Goal: Information Seeking & Learning: Learn about a topic

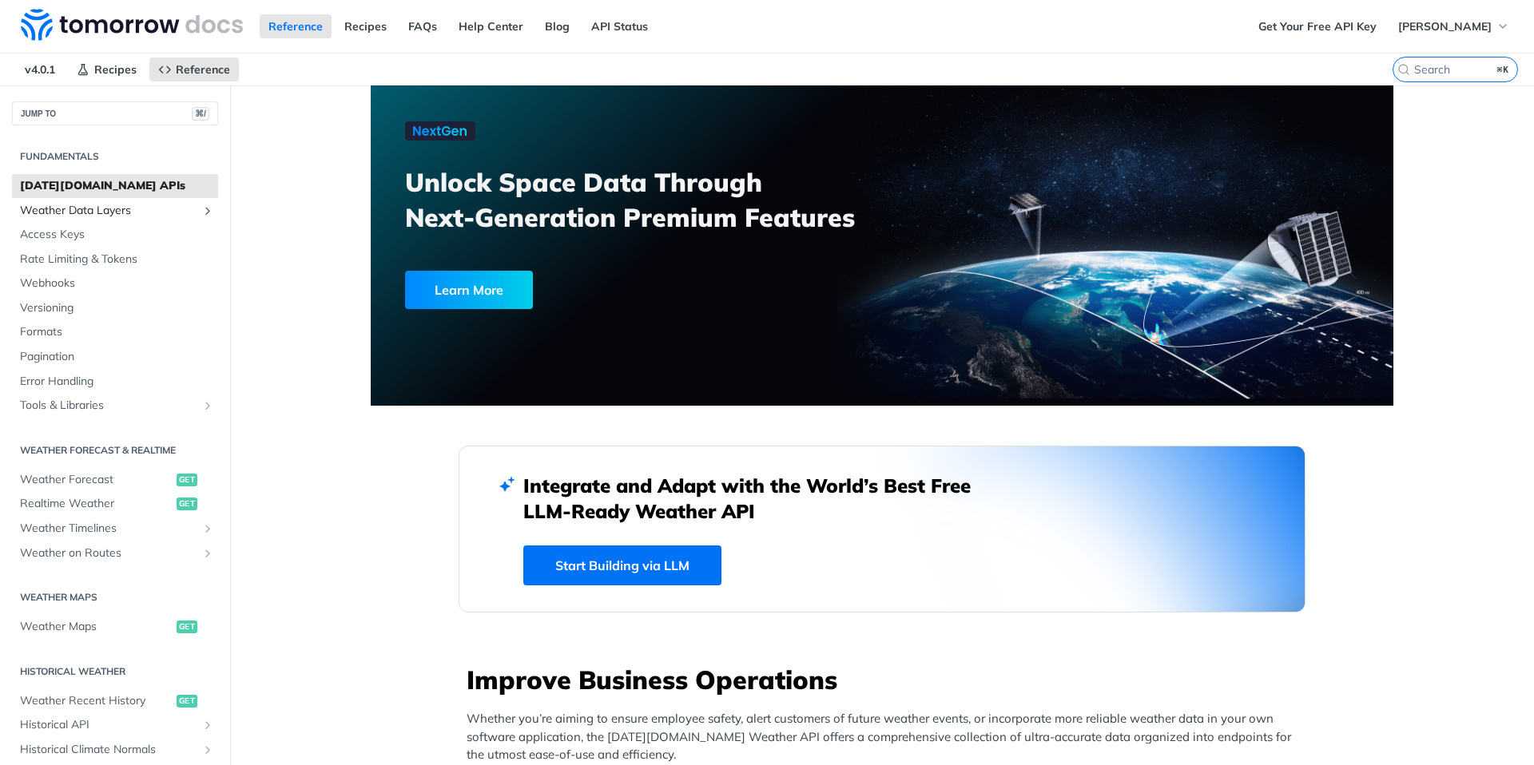
click at [66, 218] on link "Weather Data Layers" at bounding box center [115, 211] width 206 height 24
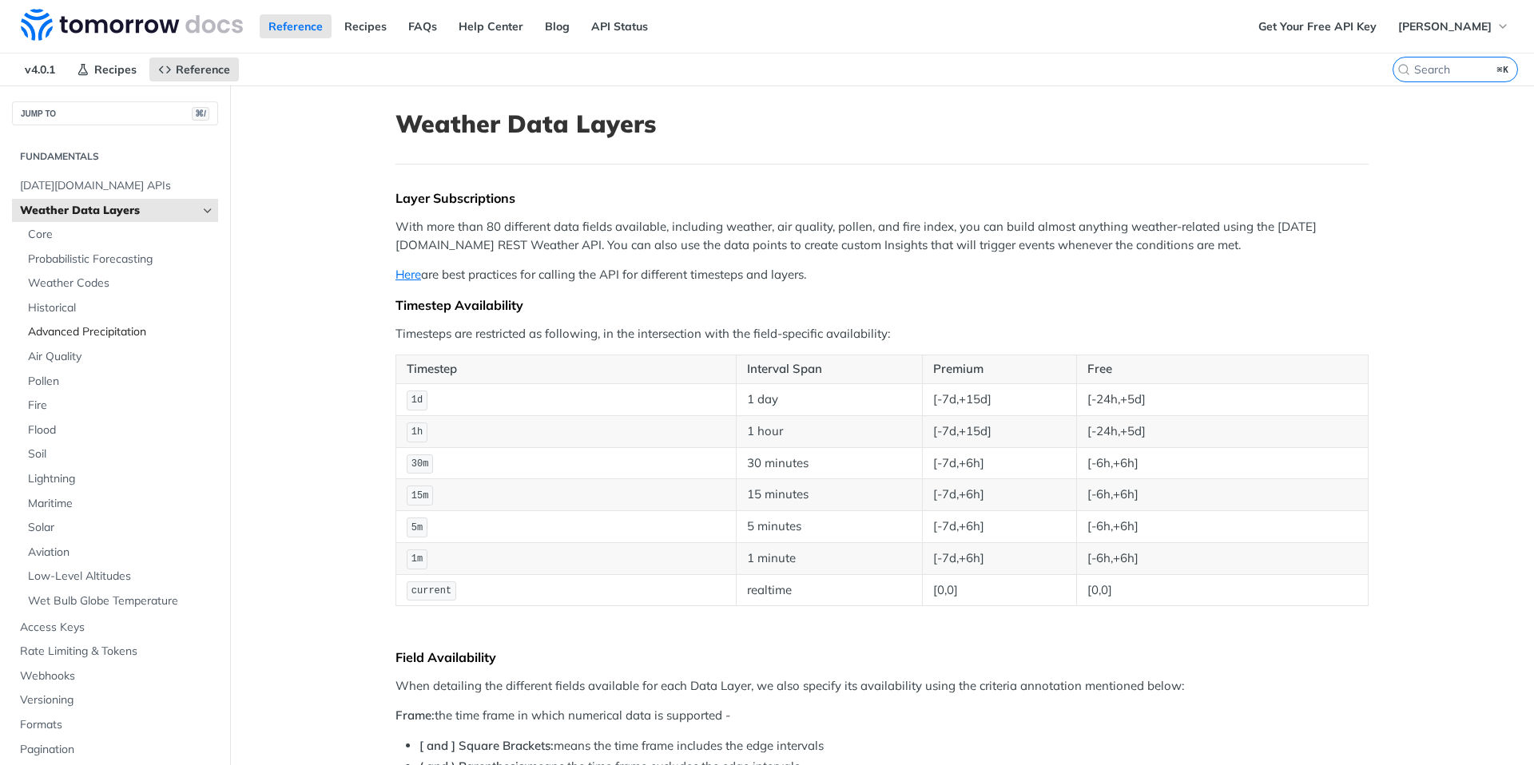
click at [91, 331] on span "Advanced Precipitation" at bounding box center [121, 332] width 186 height 16
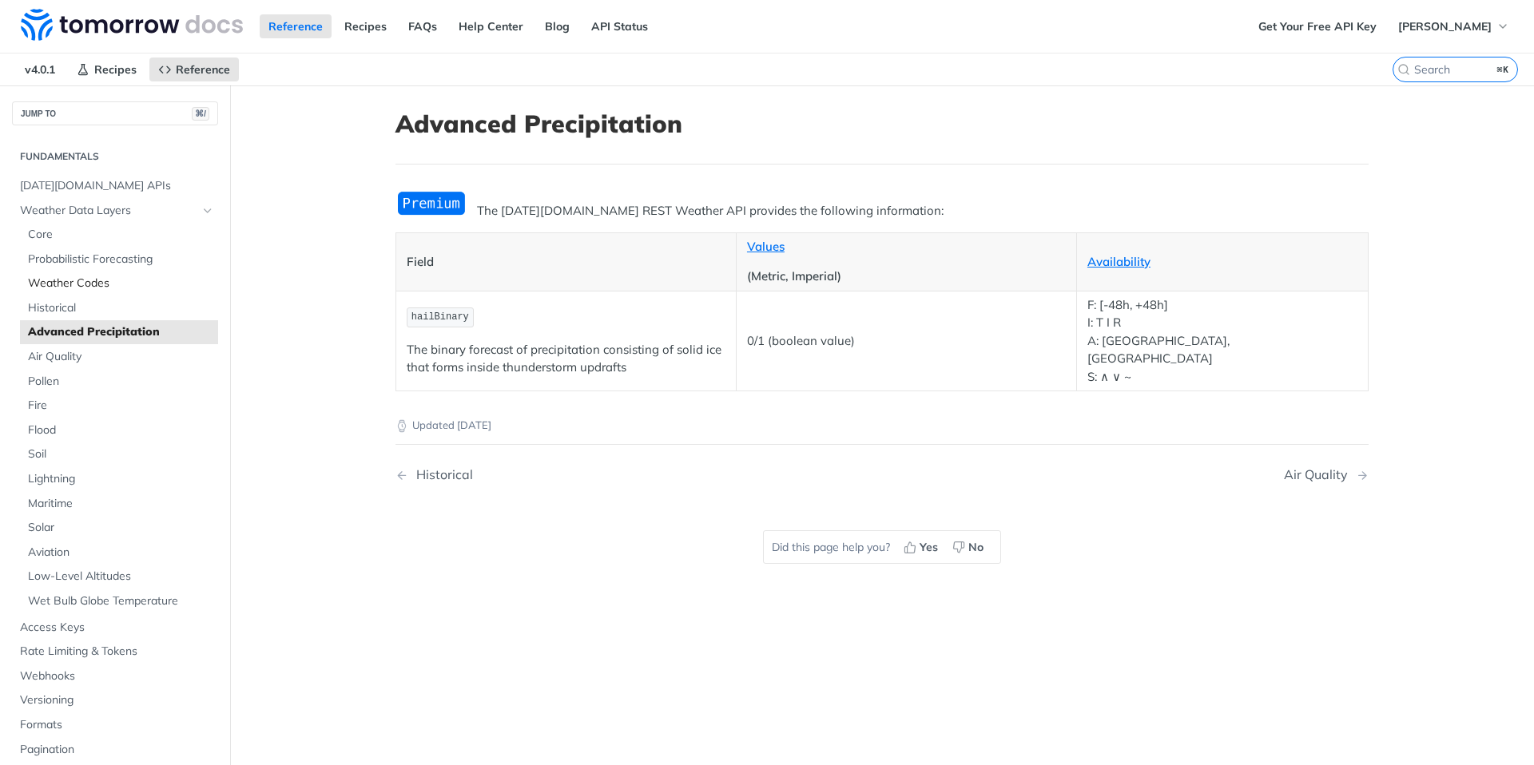
click at [78, 280] on span "Weather Codes" at bounding box center [121, 284] width 186 height 16
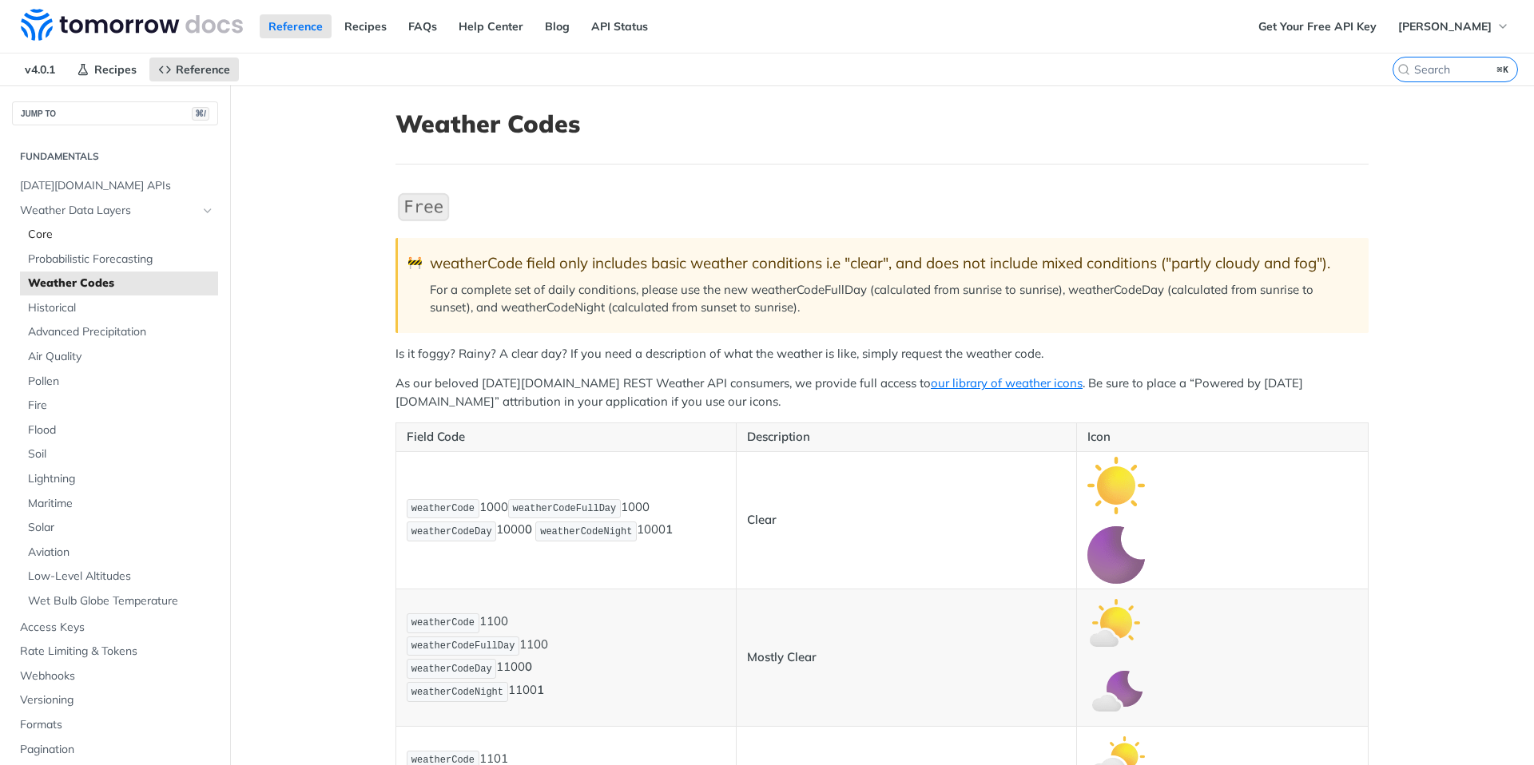
click at [60, 238] on span "Core" at bounding box center [121, 235] width 186 height 16
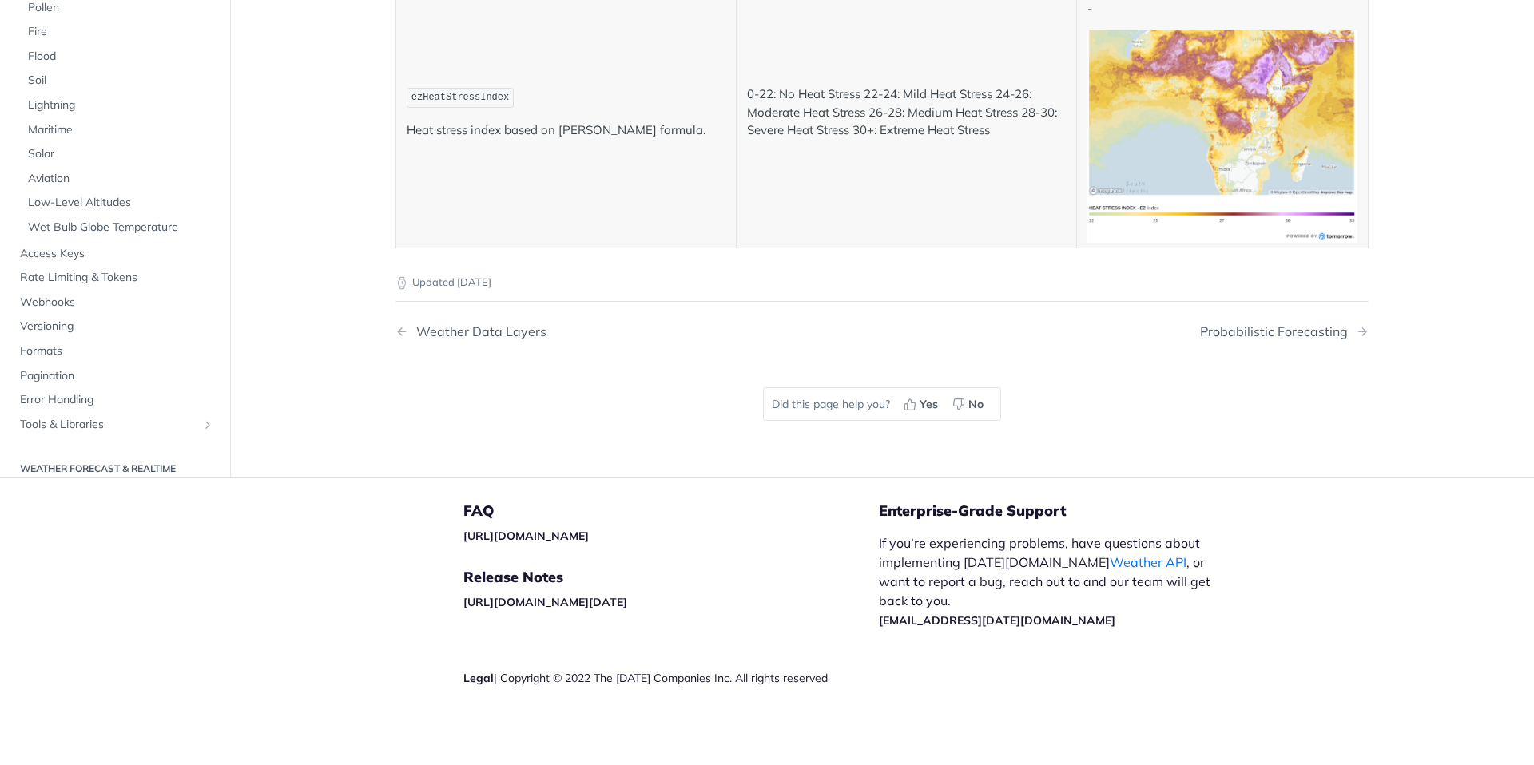
scroll to position [8607, 0]
